Goal: Task Accomplishment & Management: Manage account settings

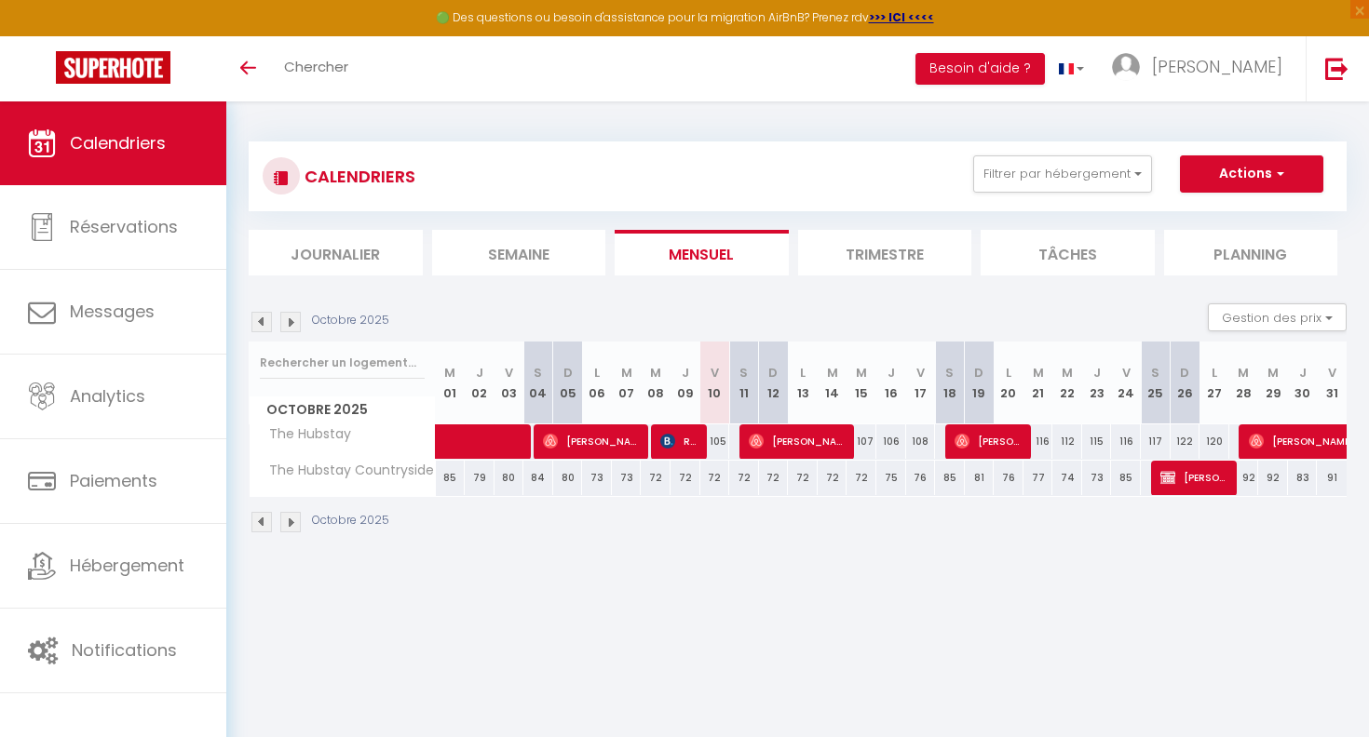
click at [868, 250] on li "Trimestre" at bounding box center [885, 253] width 174 height 46
select select
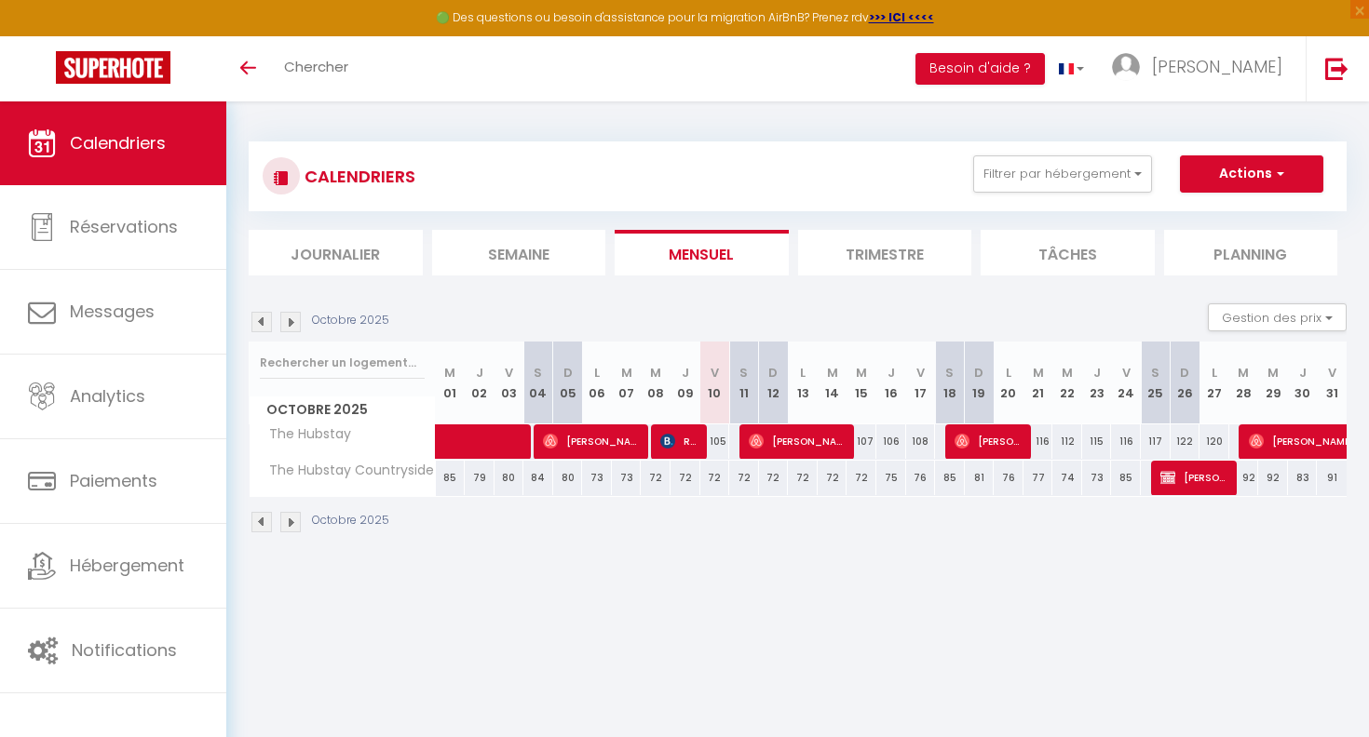
select select
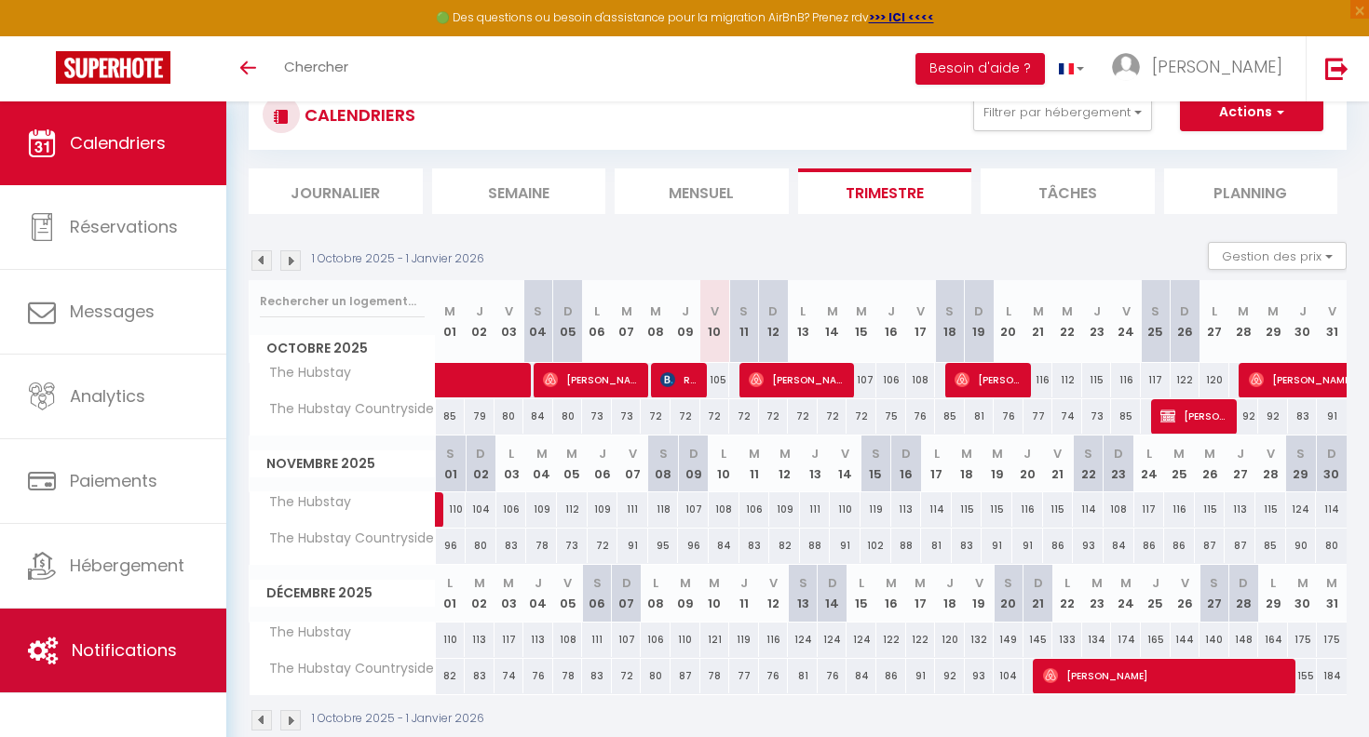
scroll to position [67, 0]
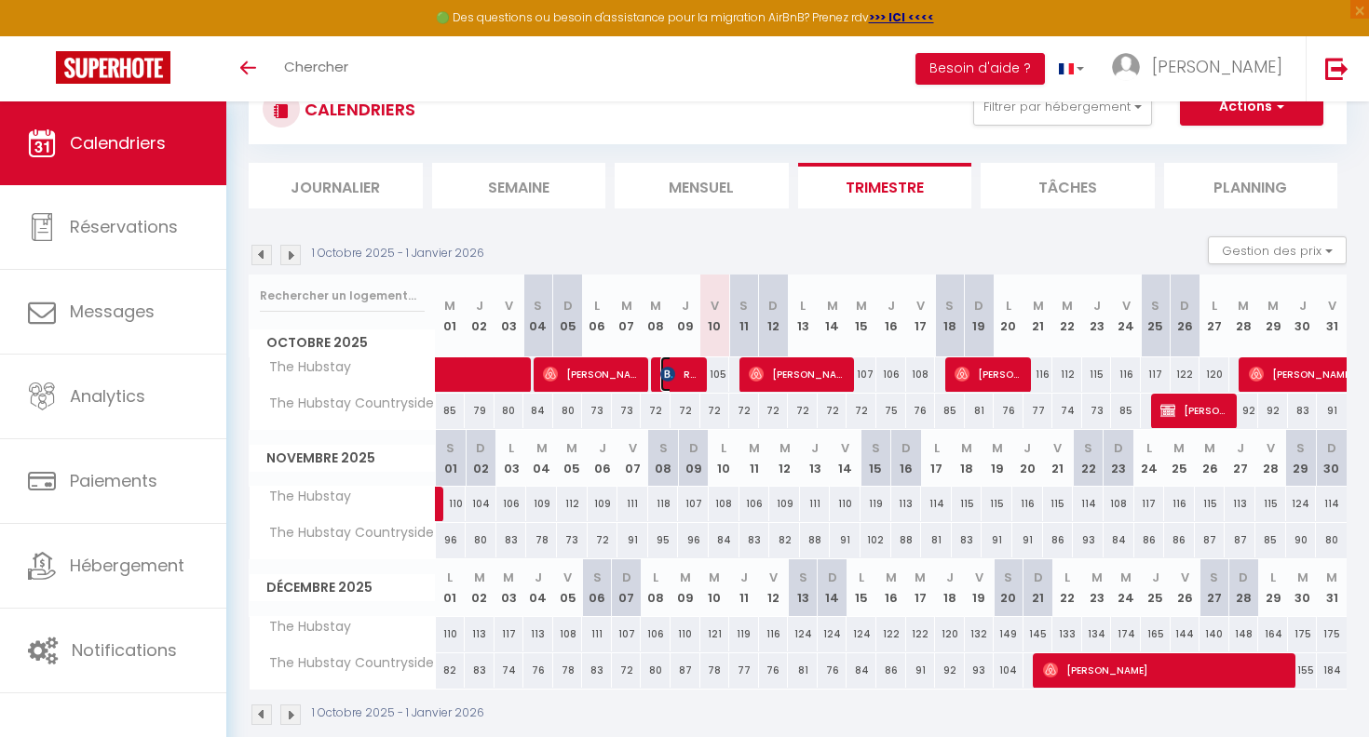
click at [695, 380] on span "Reis Opel" at bounding box center [680, 374] width 40 height 35
select select "OK"
select select "KO"
select select "0"
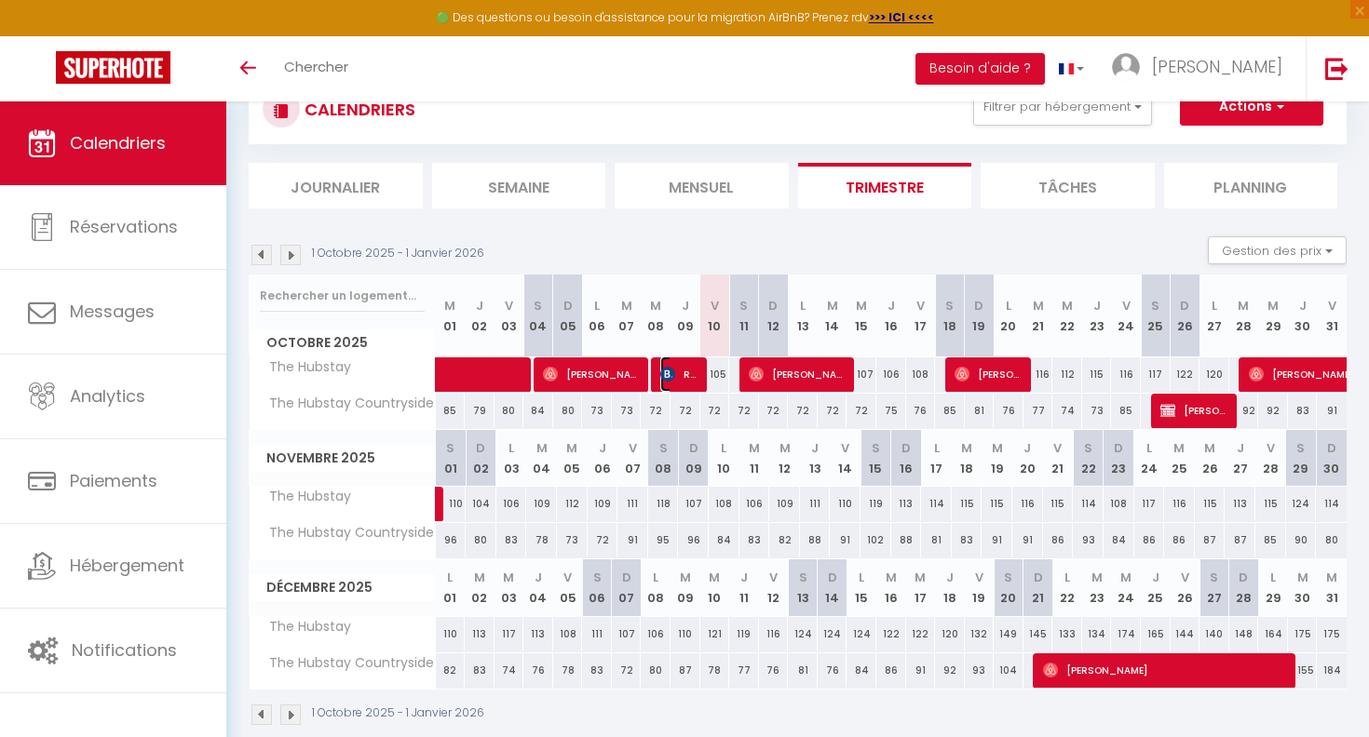
select select "1"
select select
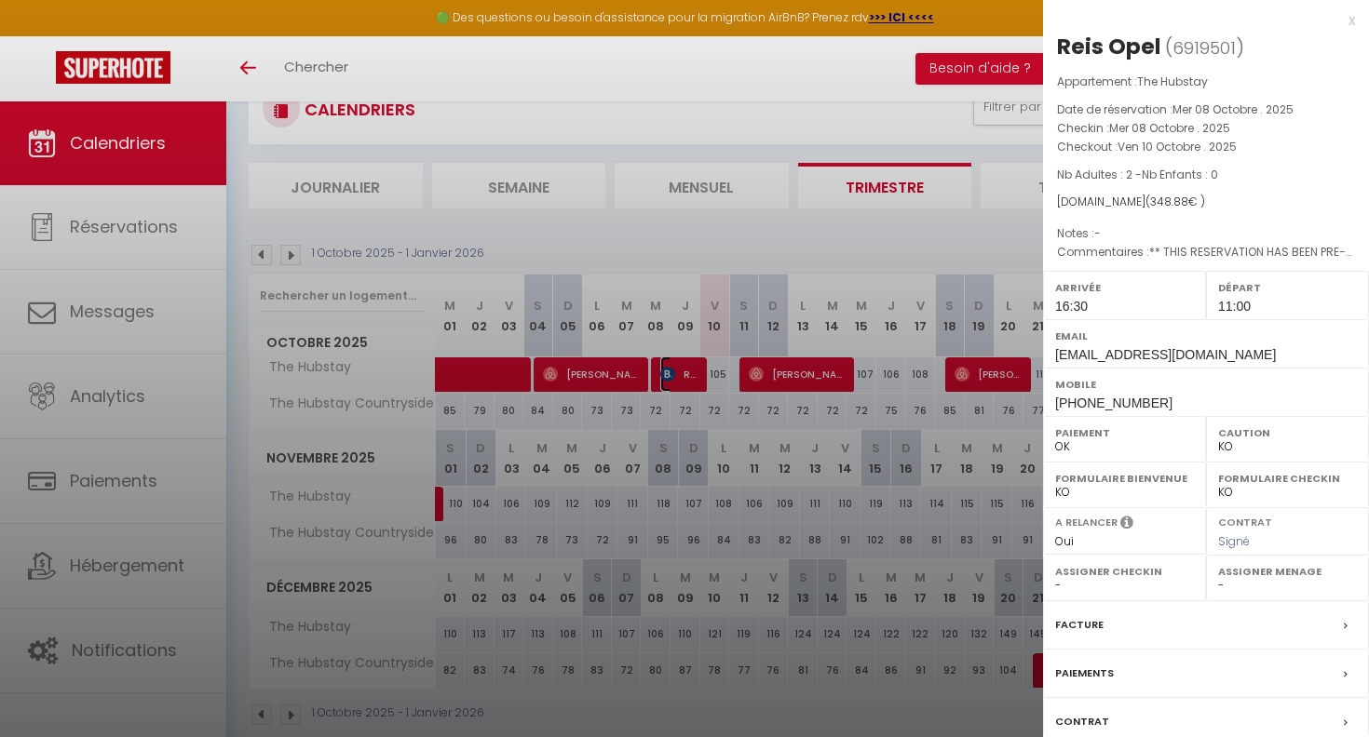
scroll to position [130, 0]
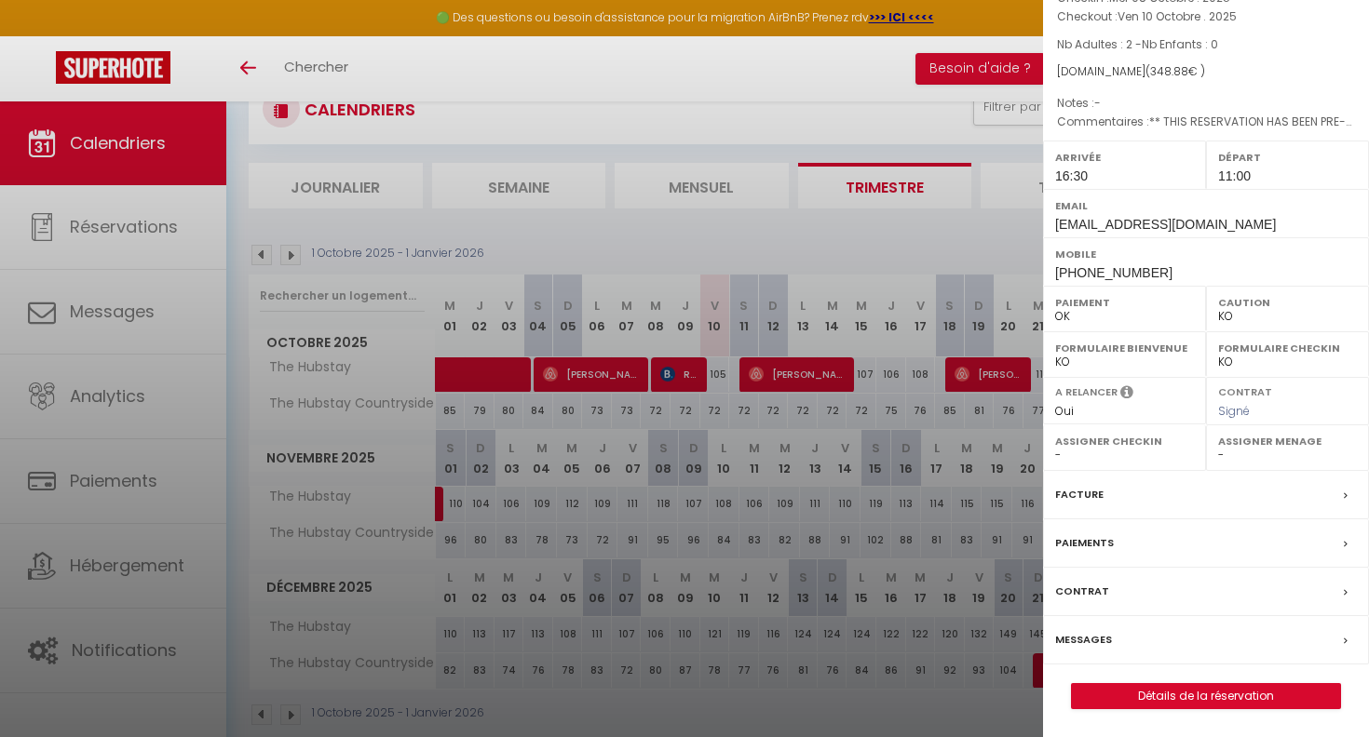
click at [1344, 496] on icon at bounding box center [1346, 496] width 4 height 11
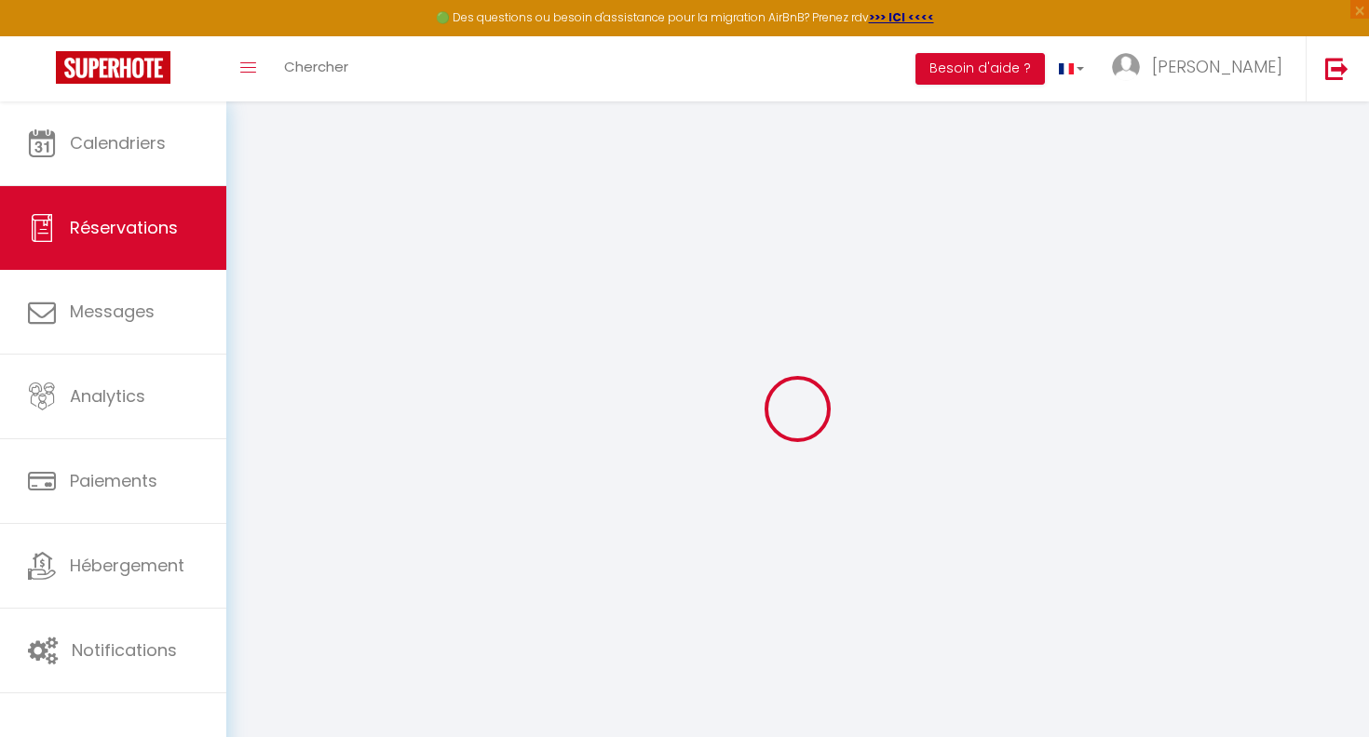
select select
checkbox input "false"
select select
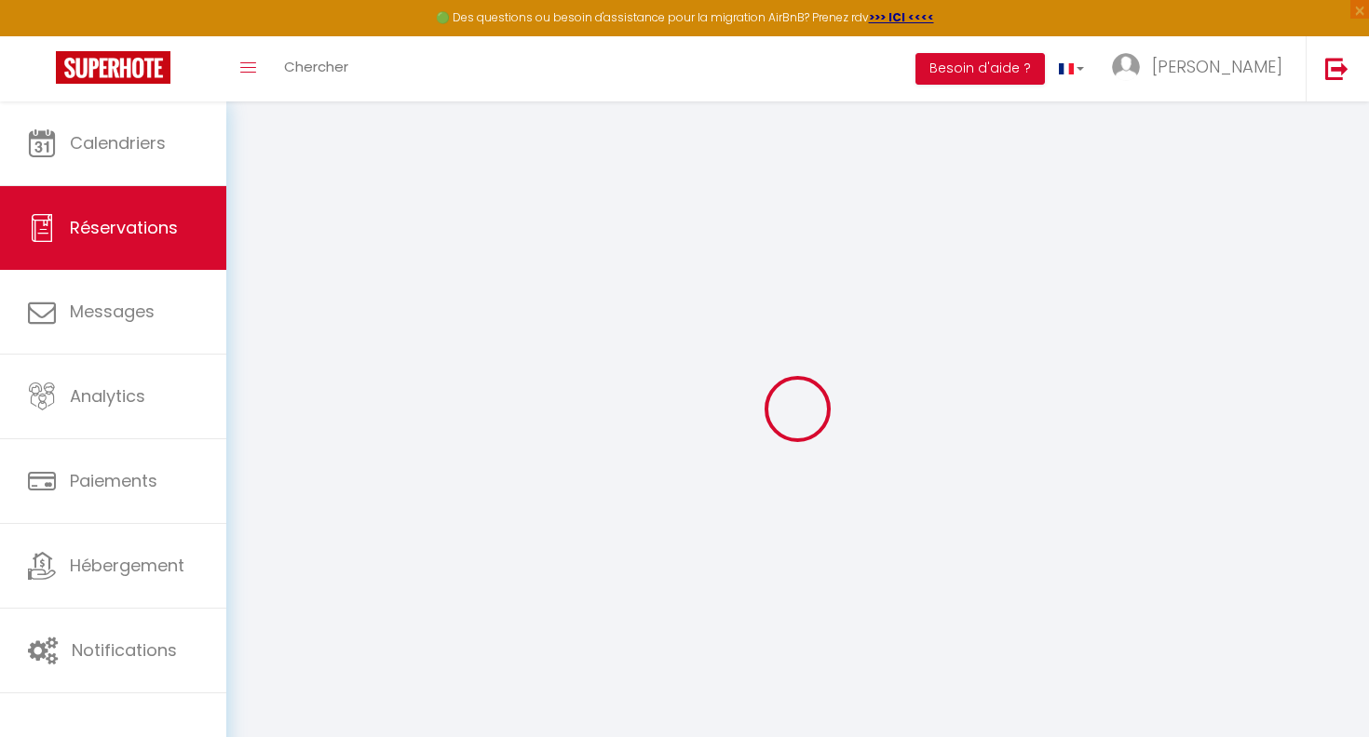
checkbox input "false"
select select
checkbox input "false"
type textarea "** THIS RESERVATION HAS BEEN PRE-PAID ** BOOKING NOTE : Payment charge is EUR 4…"
